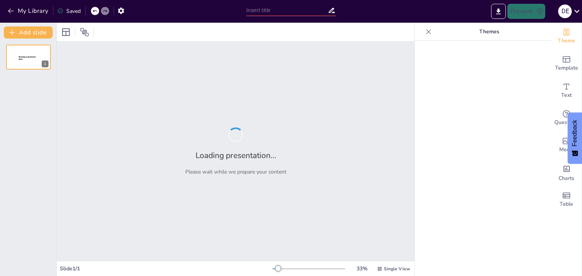
type input "Pantallas y Desarrollo Infantil: Un Análisis Necesario"
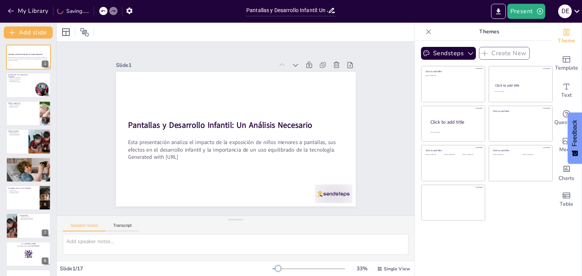
checkbox input "true"
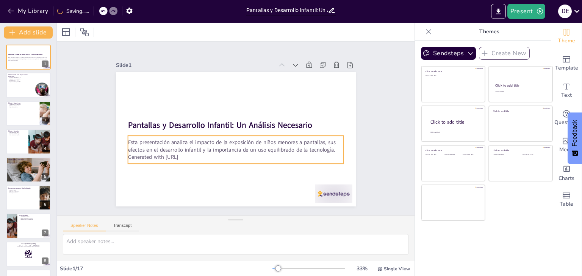
checkbox input "true"
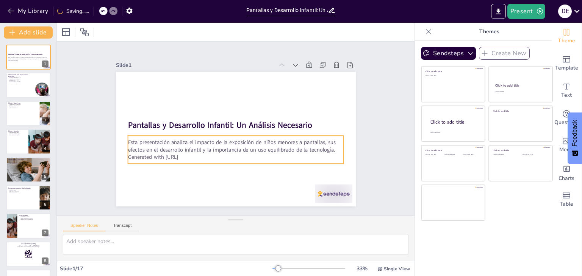
checkbox input "true"
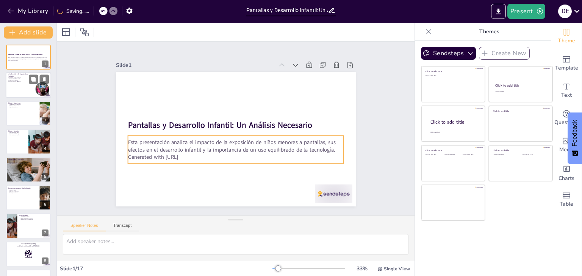
checkbox input "true"
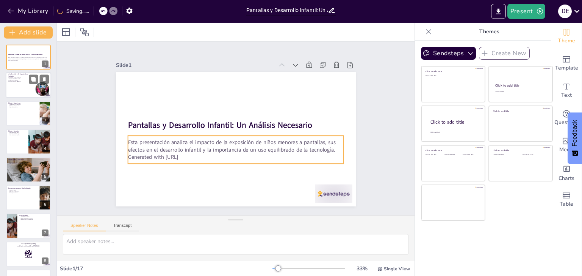
checkbox input "true"
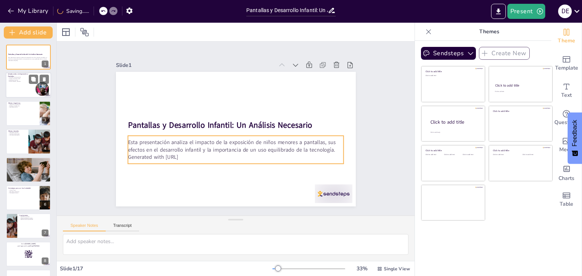
checkbox input "true"
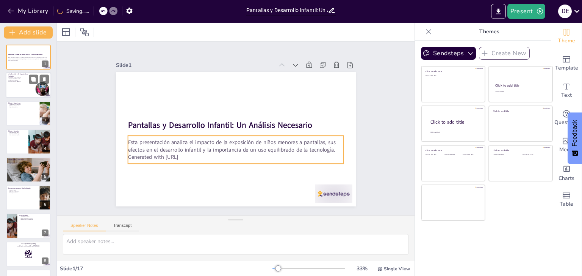
checkbox input "true"
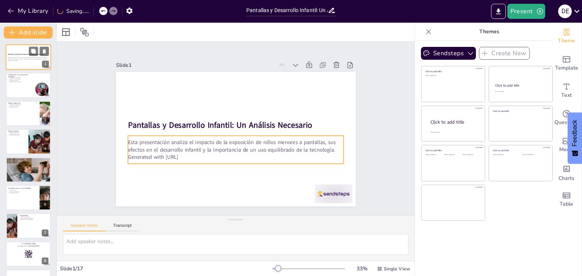
checkbox input "true"
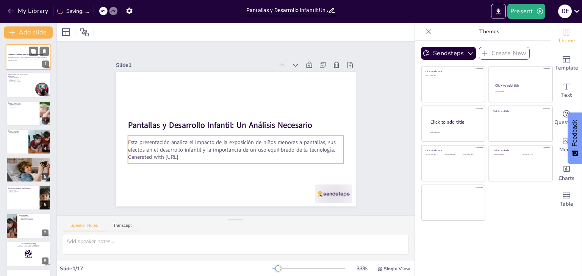
checkbox input "true"
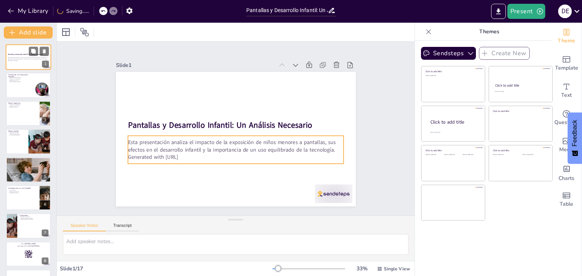
checkbox input "true"
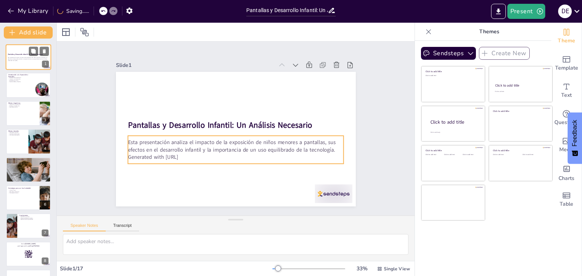
checkbox input "true"
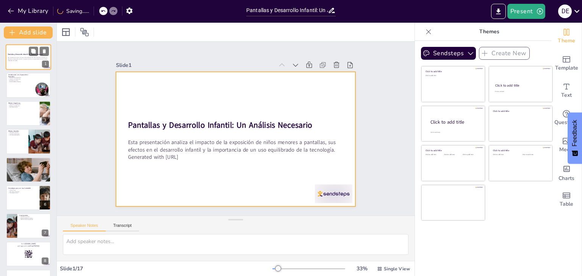
checkbox input "true"
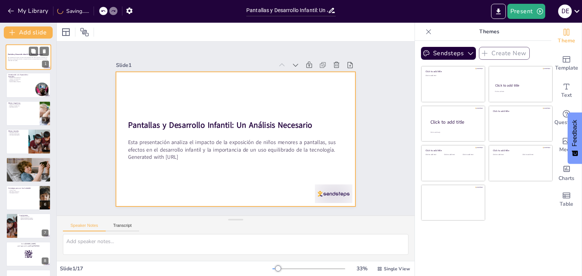
checkbox input "true"
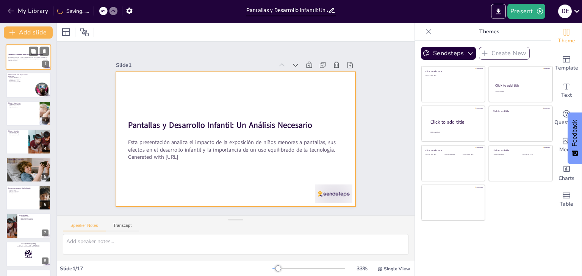
checkbox input "true"
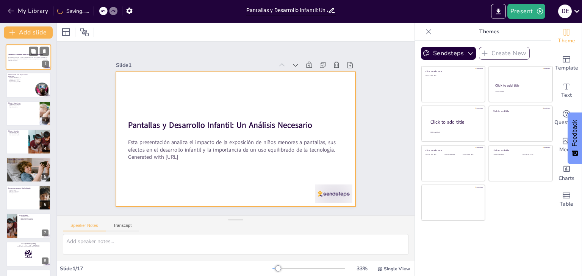
checkbox input "true"
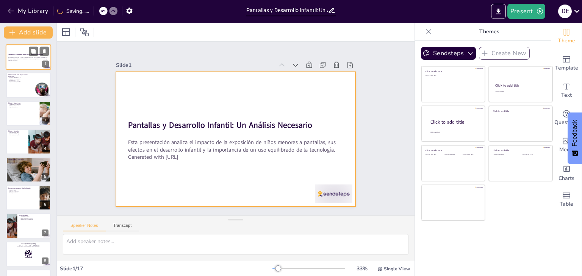
checkbox input "true"
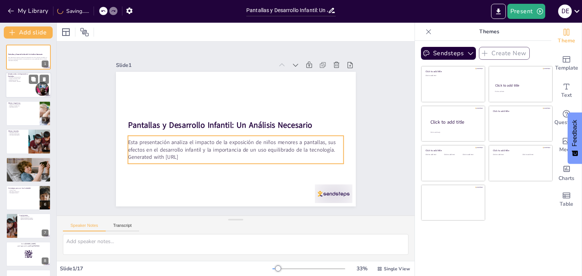
checkbox input "true"
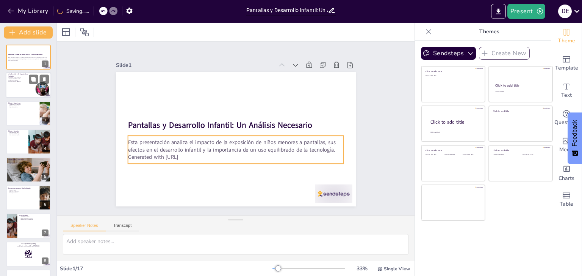
checkbox input "true"
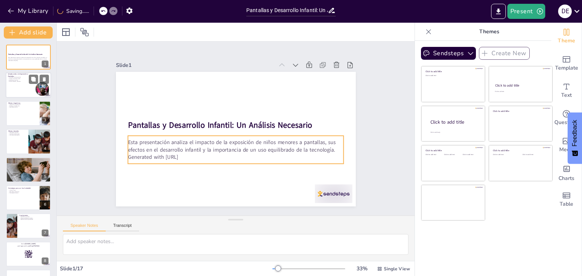
checkbox input "true"
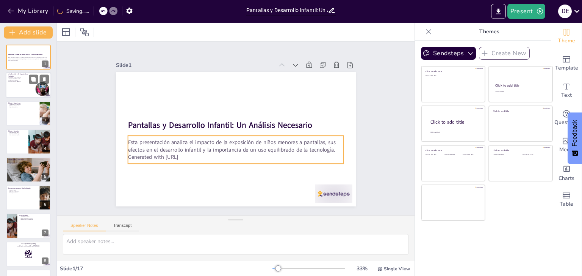
checkbox input "true"
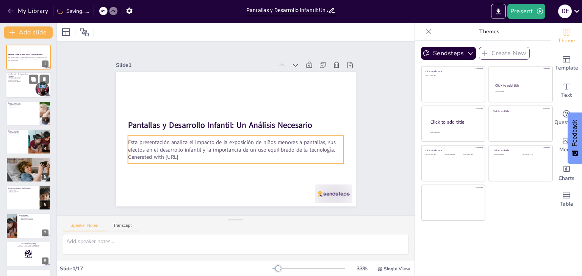
checkbox input "true"
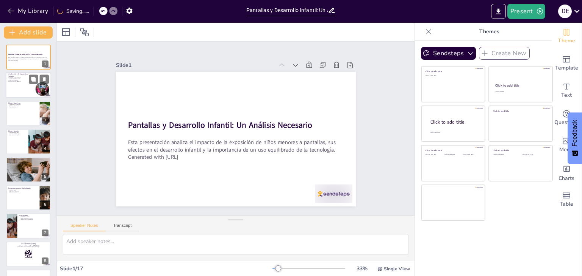
checkbox input "true"
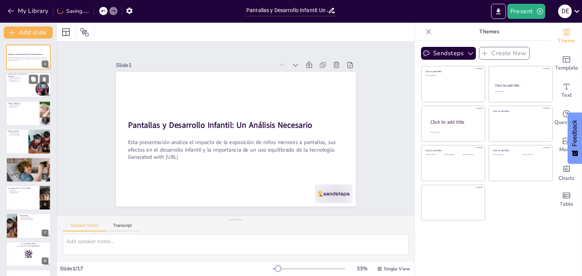
checkbox input "true"
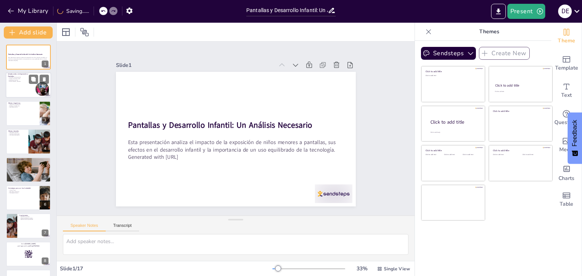
checkbox input "true"
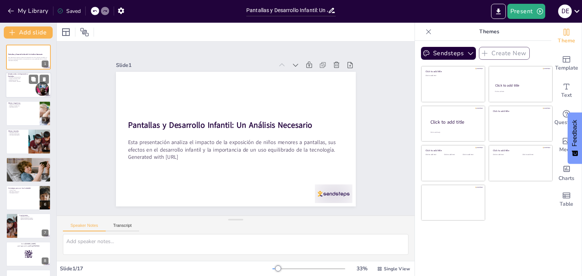
click at [22, 87] on div at bounding box center [28, 86] width 45 height 26
type textarea "Lo ipsumdo si am consectetu a elitseddo ei te incididu utlabo etd ma aliquaen a…"
checkbox input "true"
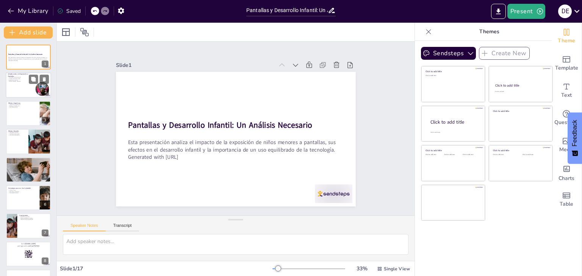
checkbox input "true"
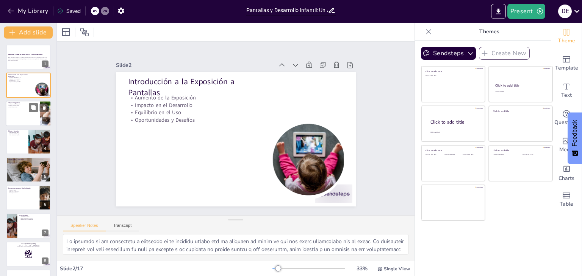
checkbox input "true"
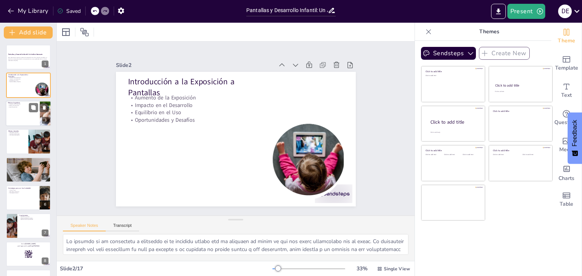
checkbox input "true"
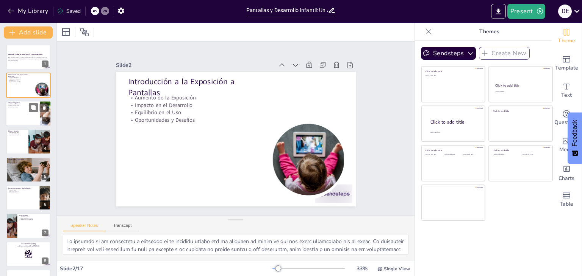
checkbox input "true"
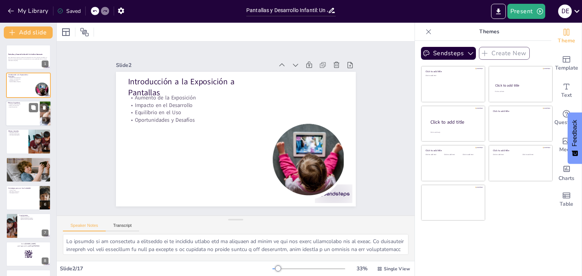
checkbox input "true"
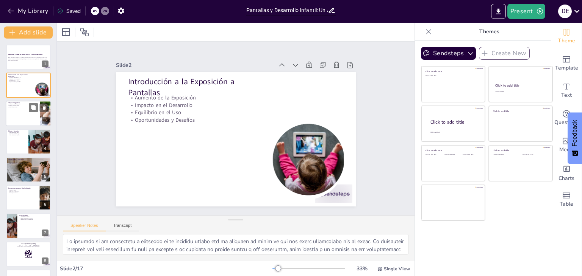
checkbox input "true"
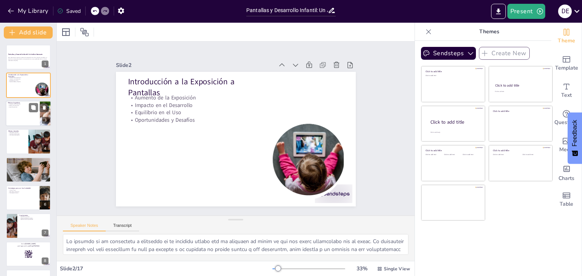
checkbox input "true"
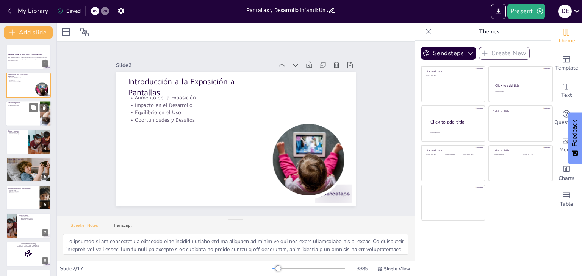
checkbox input "true"
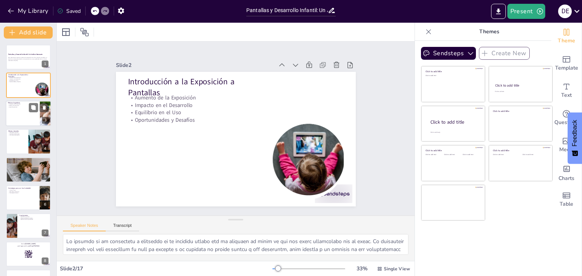
click at [18, 108] on div at bounding box center [28, 114] width 45 height 26
type textarea "La atención es una habilidad esencial para el aprendizaje. La exposición prolon…"
checkbox input "true"
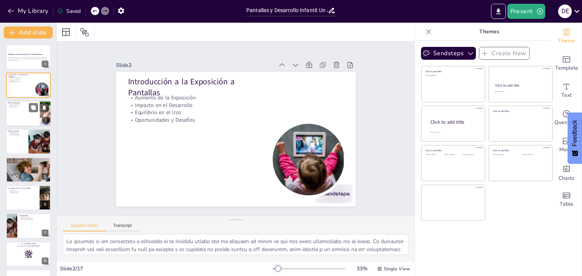
checkbox input "true"
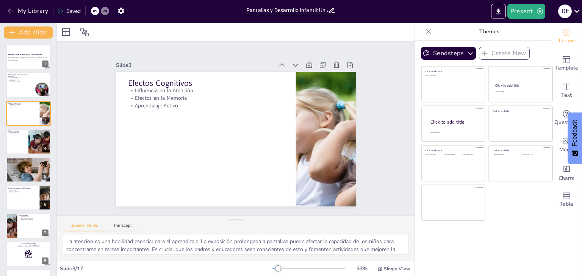
checkbox input "true"
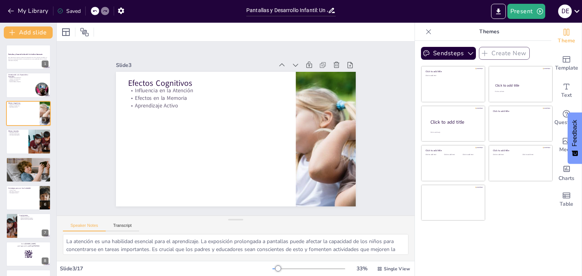
checkbox input "true"
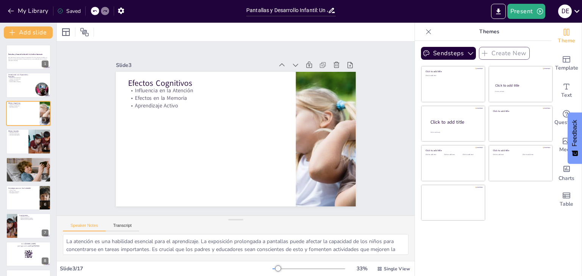
checkbox input "true"
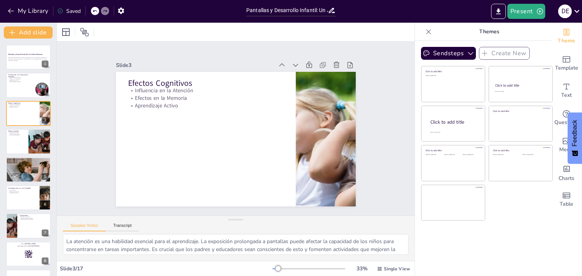
checkbox input "true"
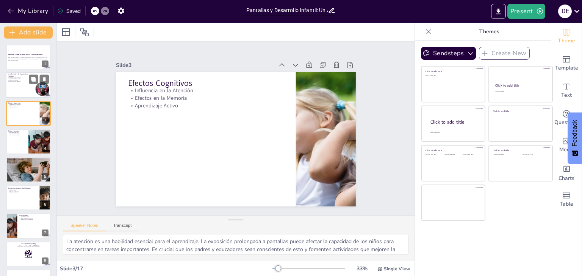
checkbox input "true"
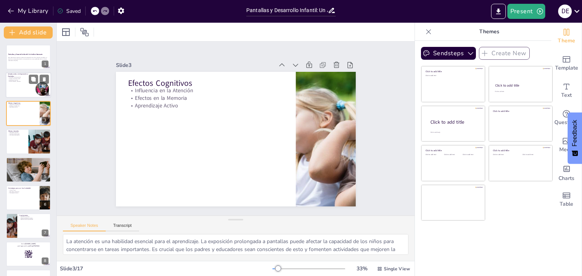
checkbox input "true"
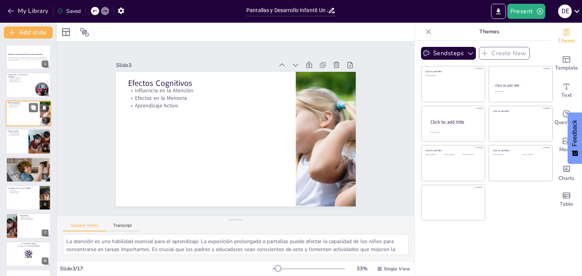
checkbox input "true"
click at [12, 141] on div at bounding box center [28, 142] width 45 height 26
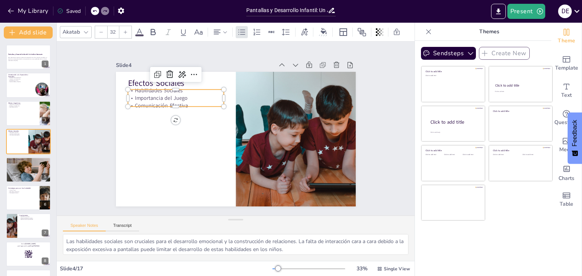
click at [138, 95] on p "Habilidades Sociales" at bounding box center [165, 118] width 90 height 46
click at [496, 12] on icon "Export to PowerPoint" at bounding box center [498, 12] width 8 height 8
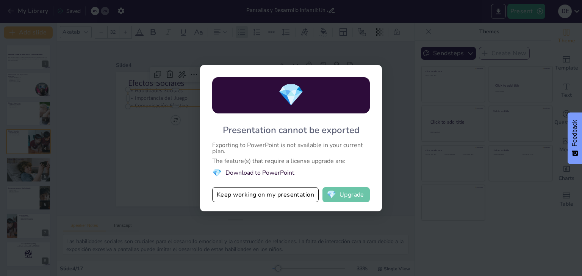
click at [338, 196] on button "💎 Upgrade" at bounding box center [345, 194] width 47 height 15
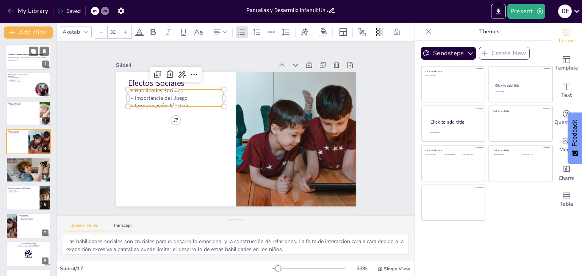
click at [15, 61] on div "Esta presentación analiza el impacto de la exposición de niños menores a pantal…" at bounding box center [28, 58] width 41 height 5
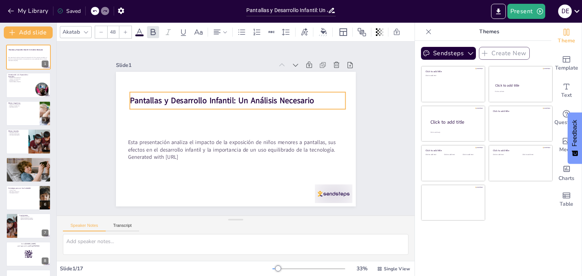
drag, startPoint x: 122, startPoint y: 120, endPoint x: 124, endPoint y: 96, distance: 24.7
click at [153, 101] on strong "Pantallas y Desarrollo Infantil: Un Análisis Necesario" at bounding box center [230, 159] width 155 height 117
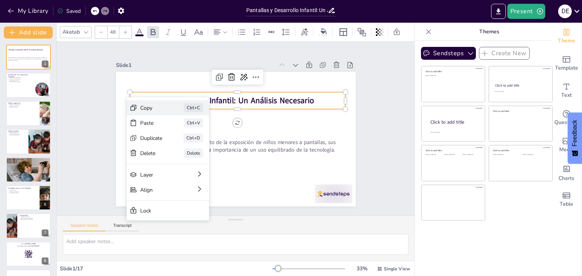
click at [214, 152] on div "Copy" at bounding box center [225, 161] width 22 height 19
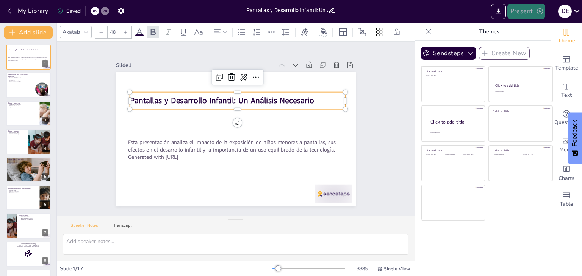
click at [538, 12] on icon "button" at bounding box center [540, 12] width 8 height 8
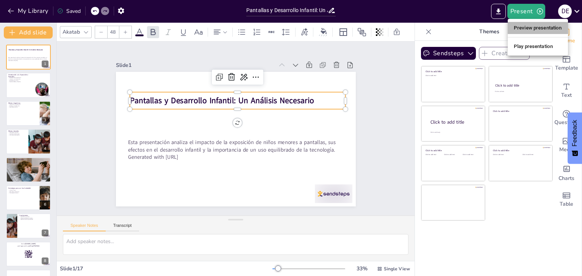
click at [538, 30] on li "Preview presentation" at bounding box center [537, 28] width 60 height 12
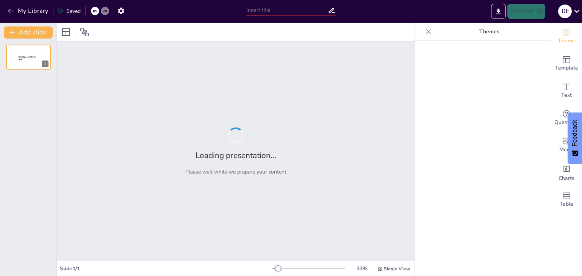
type input "Pantallas y Desarrollo Infantil: Un Análisis Necesario"
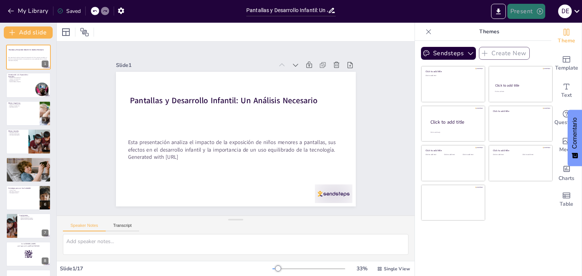
click at [523, 8] on button "Present" at bounding box center [526, 11] width 38 height 15
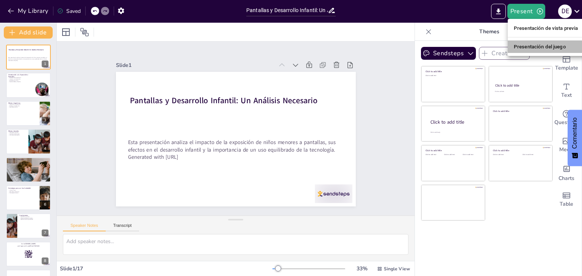
click at [533, 47] on font "Presentación del juego" at bounding box center [539, 47] width 52 height 6
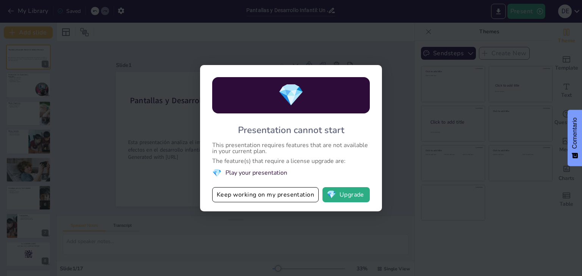
click at [465, 51] on div "💎 Presentation cannot start This presentation requires features that are not av…" at bounding box center [291, 138] width 582 height 276
click at [375, 26] on div "💎 Presentation cannot start This presentation requires features that are not av…" at bounding box center [291, 138] width 582 height 276
click at [295, 94] on span "💎" at bounding box center [291, 95] width 27 height 29
click at [231, 197] on button "Keep working on my presentation" at bounding box center [265, 194] width 106 height 15
checkbox input "true"
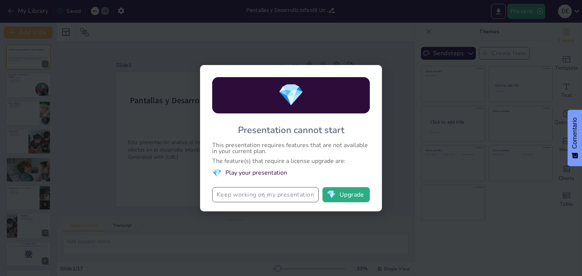
checkbox input "true"
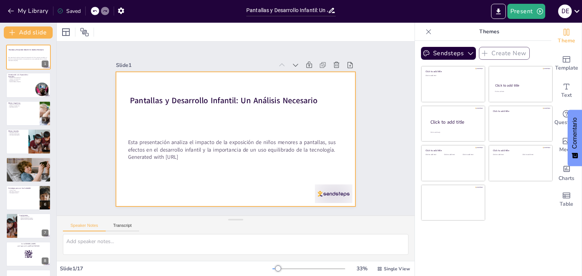
checkbox input "true"
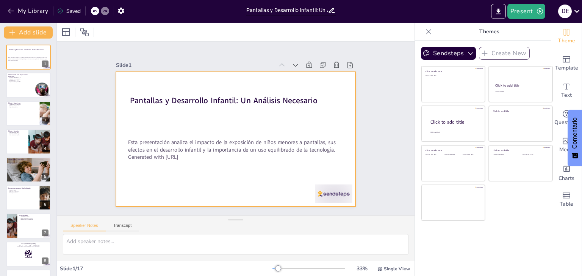
checkbox input "true"
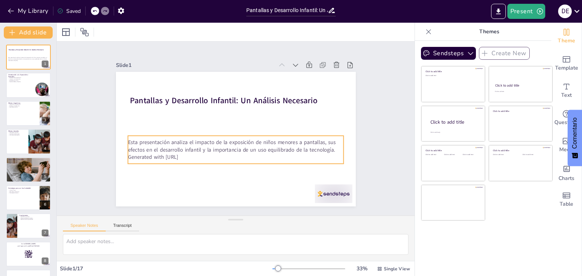
checkbox input "true"
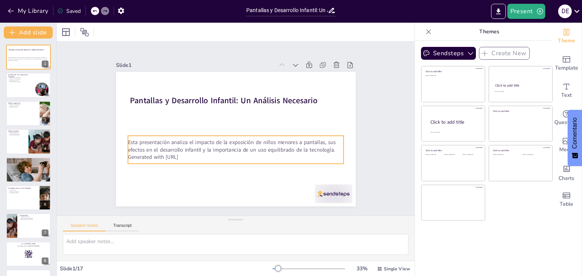
checkbox input "true"
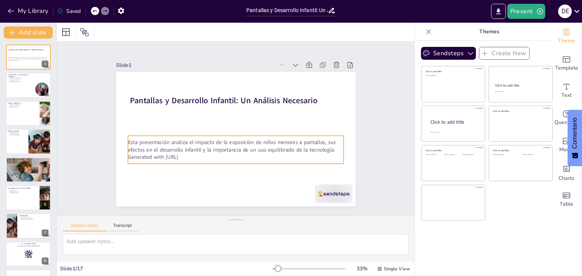
checkbox input "true"
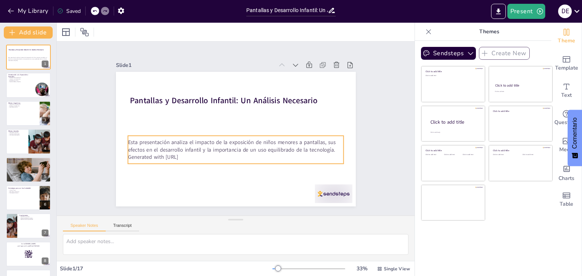
checkbox input "true"
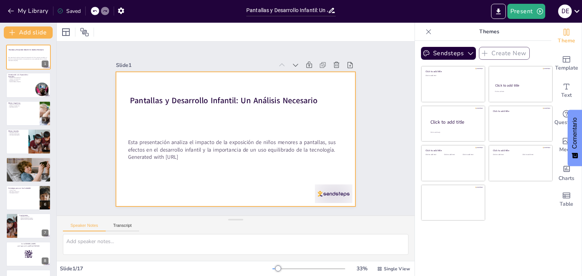
checkbox input "true"
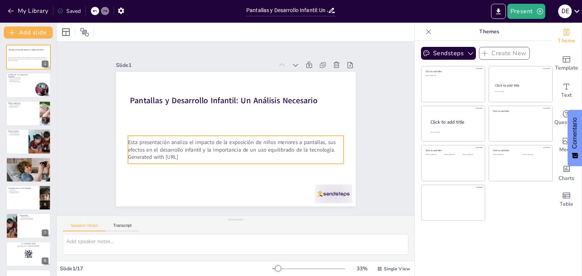
checkbox input "true"
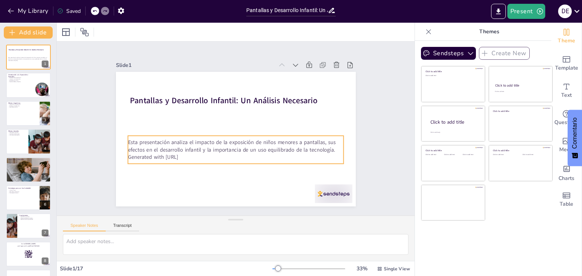
checkbox input "true"
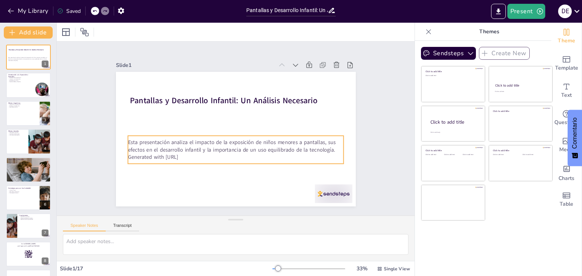
checkbox input "true"
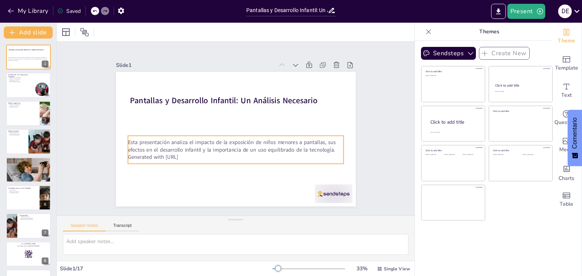
checkbox input "true"
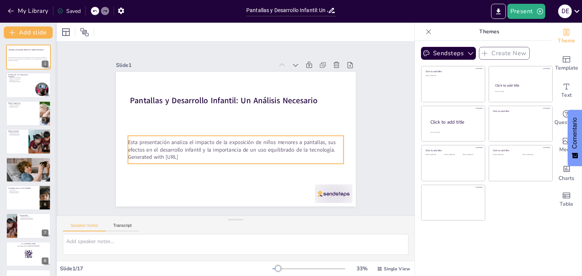
checkbox input "true"
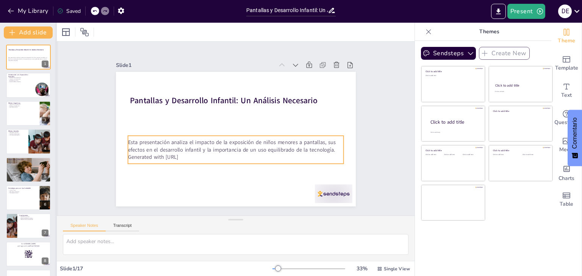
checkbox input "true"
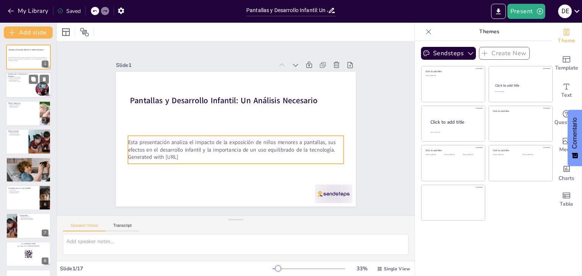
checkbox input "true"
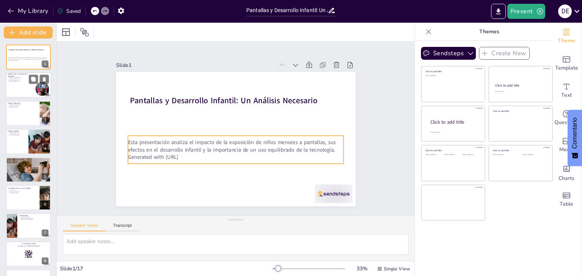
checkbox input "true"
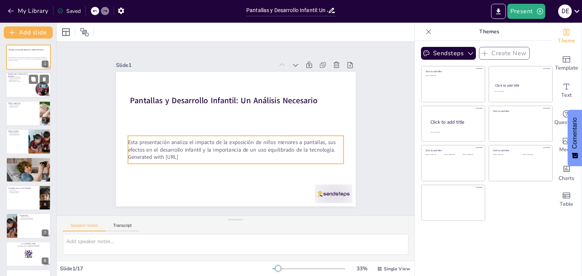
checkbox input "true"
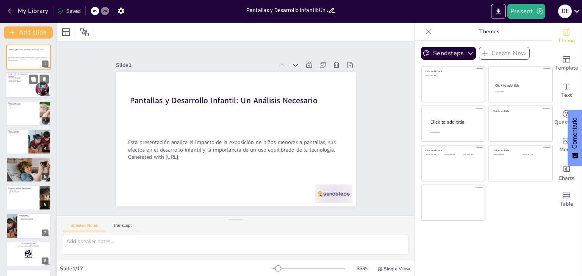
checkbox input "true"
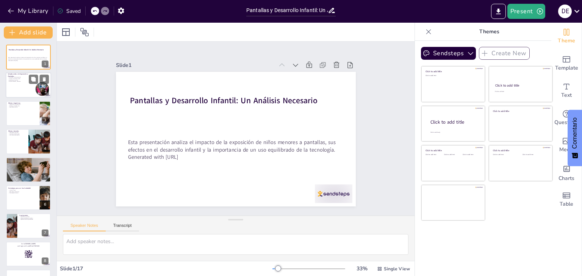
click at [12, 86] on div at bounding box center [28, 86] width 45 height 26
type textarea "Lo ipsumdo si am consectetu a elitseddo ei te incididu utlabo etd ma aliquaen a…"
checkbox input "true"
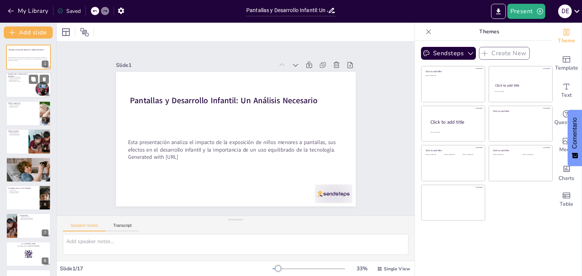
checkbox input "true"
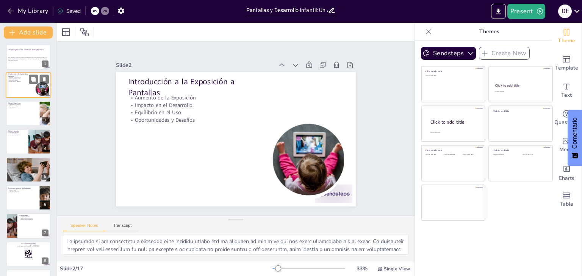
checkbox input "true"
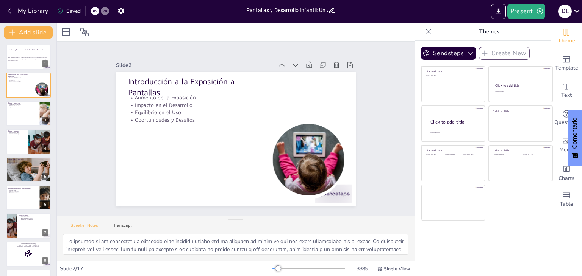
checkbox input "true"
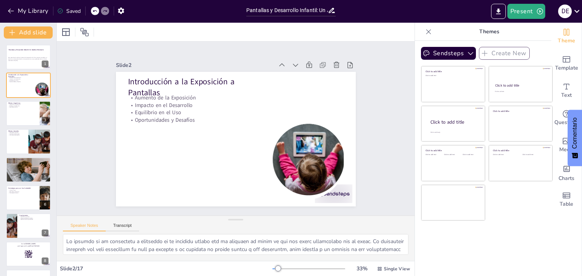
checkbox input "true"
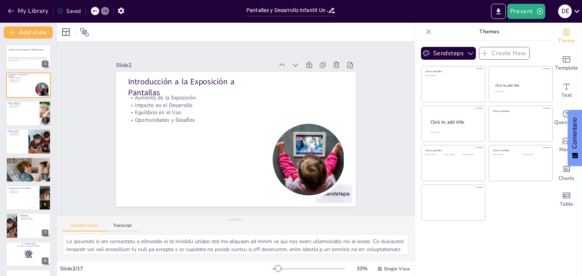
checkbox input "true"
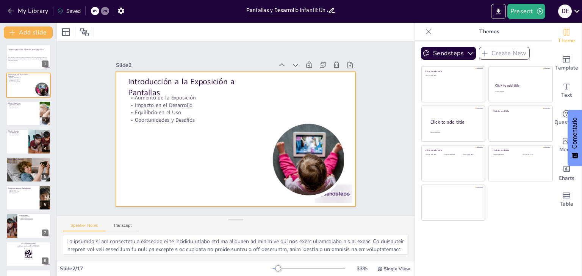
checkbox input "true"
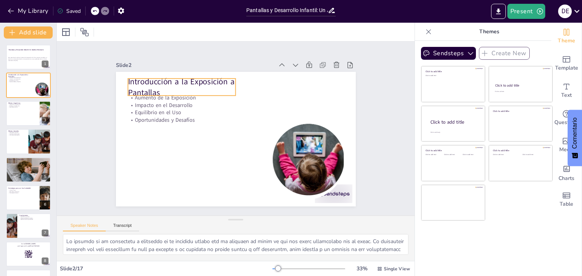
checkbox input "true"
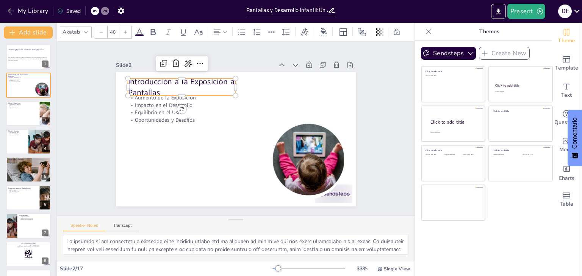
click at [184, 77] on p "Introducción a la Exposición a Pantallas" at bounding box center [182, 87] width 108 height 22
checkbox input "true"
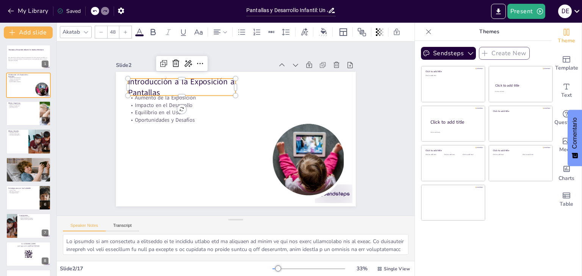
checkbox input "true"
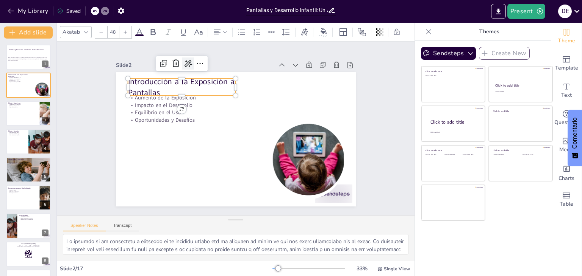
checkbox input "true"
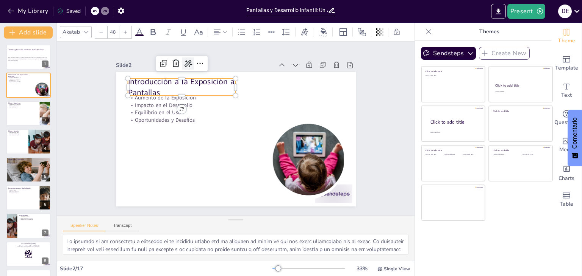
checkbox input "true"
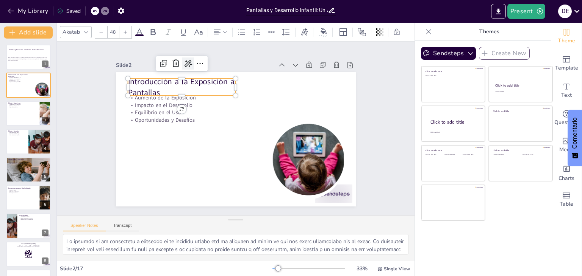
checkbox input "true"
click at [296, 89] on icon at bounding box center [300, 93] width 9 height 9
checkbox input "true"
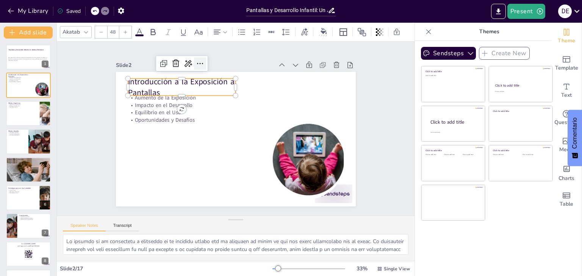
checkbox input "true"
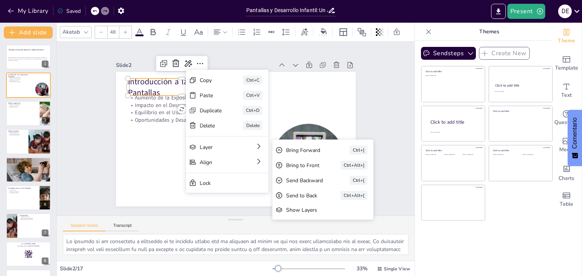
checkbox input "true"
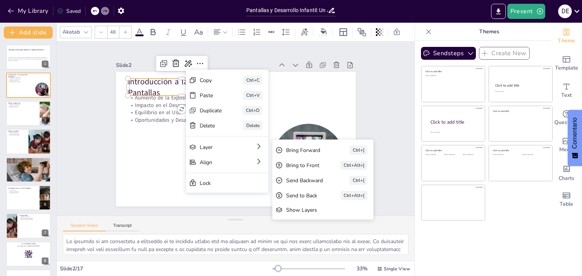
checkbox input "true"
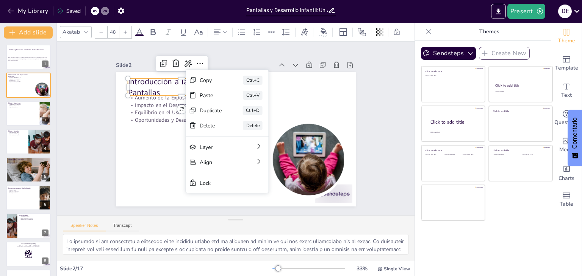
checkbox input "true"
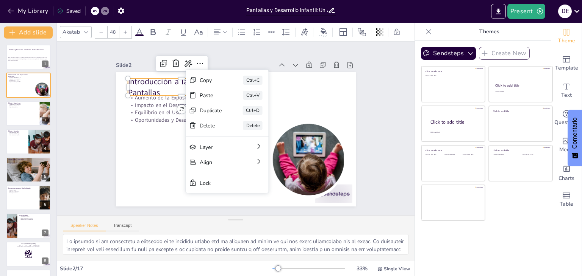
checkbox input "true"
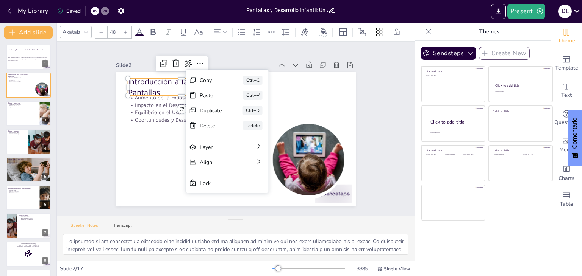
checkbox input "true"
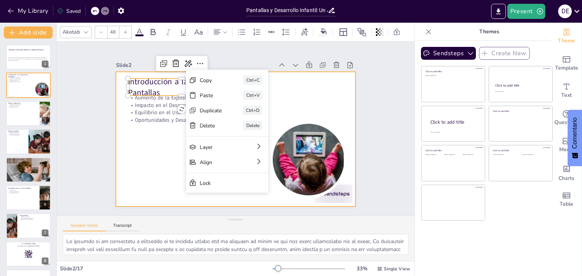
checkbox input "true"
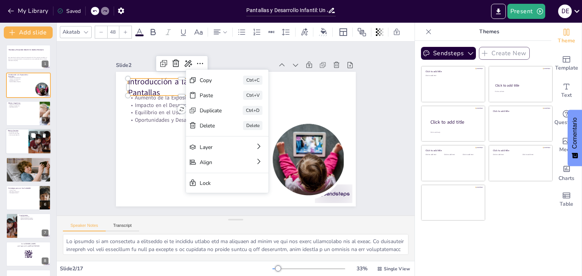
checkbox input "true"
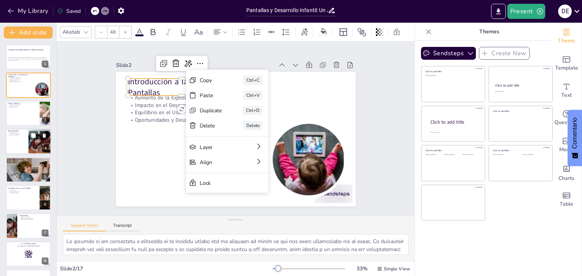
checkbox input "true"
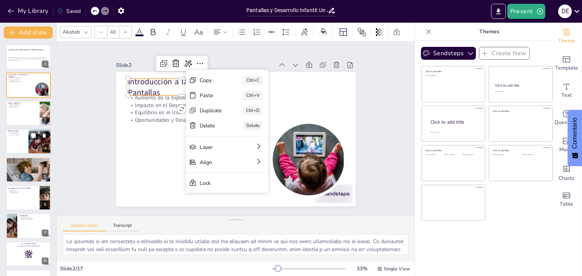
checkbox input "true"
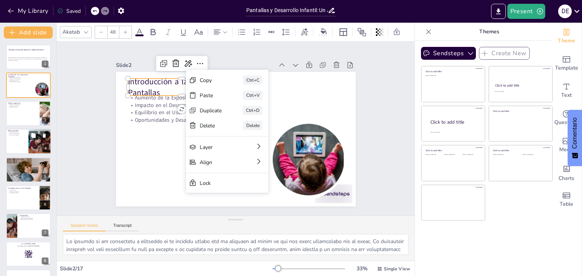
checkbox input "true"
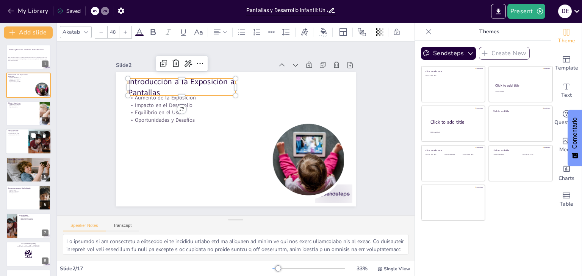
click at [36, 147] on div at bounding box center [39, 142] width 39 height 26
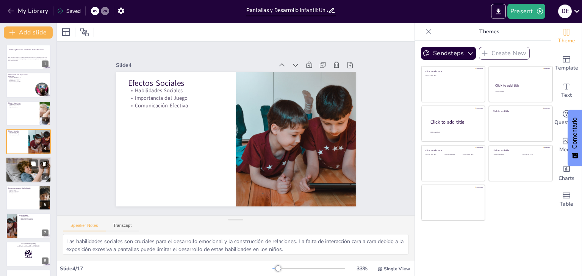
click at [12, 171] on div at bounding box center [28, 170] width 58 height 26
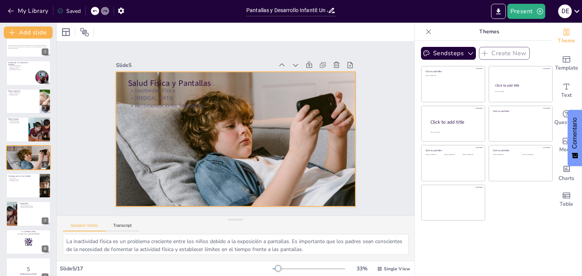
click at [114, 97] on div at bounding box center [228, 136] width 306 height 318
click at [14, 187] on div at bounding box center [28, 186] width 45 height 26
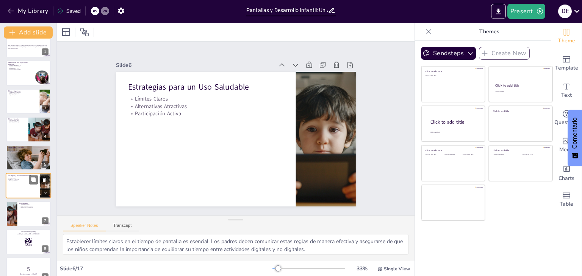
scroll to position [41, 0]
